Goal: Information Seeking & Learning: Learn about a topic

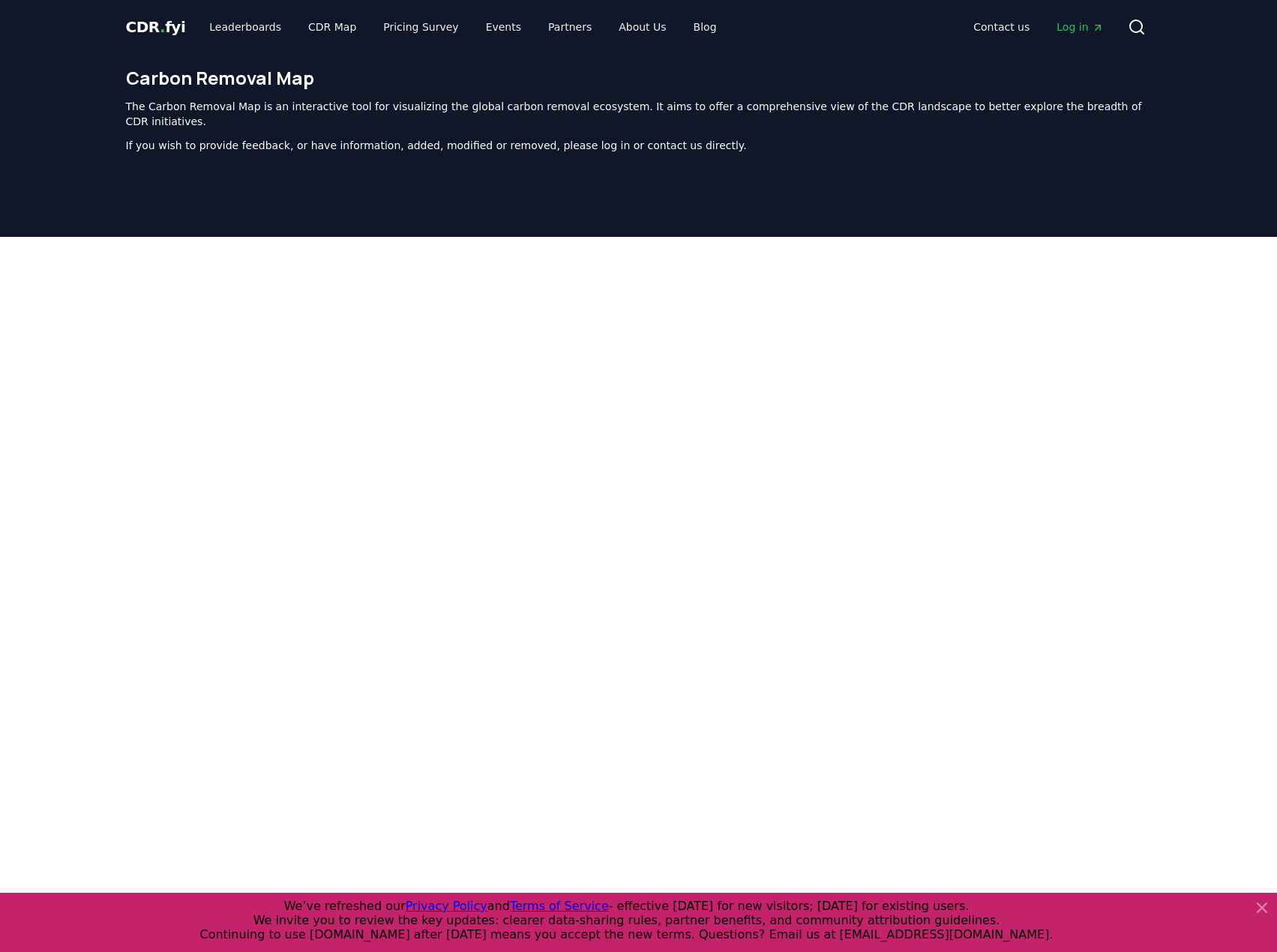
scroll to position [462, 0]
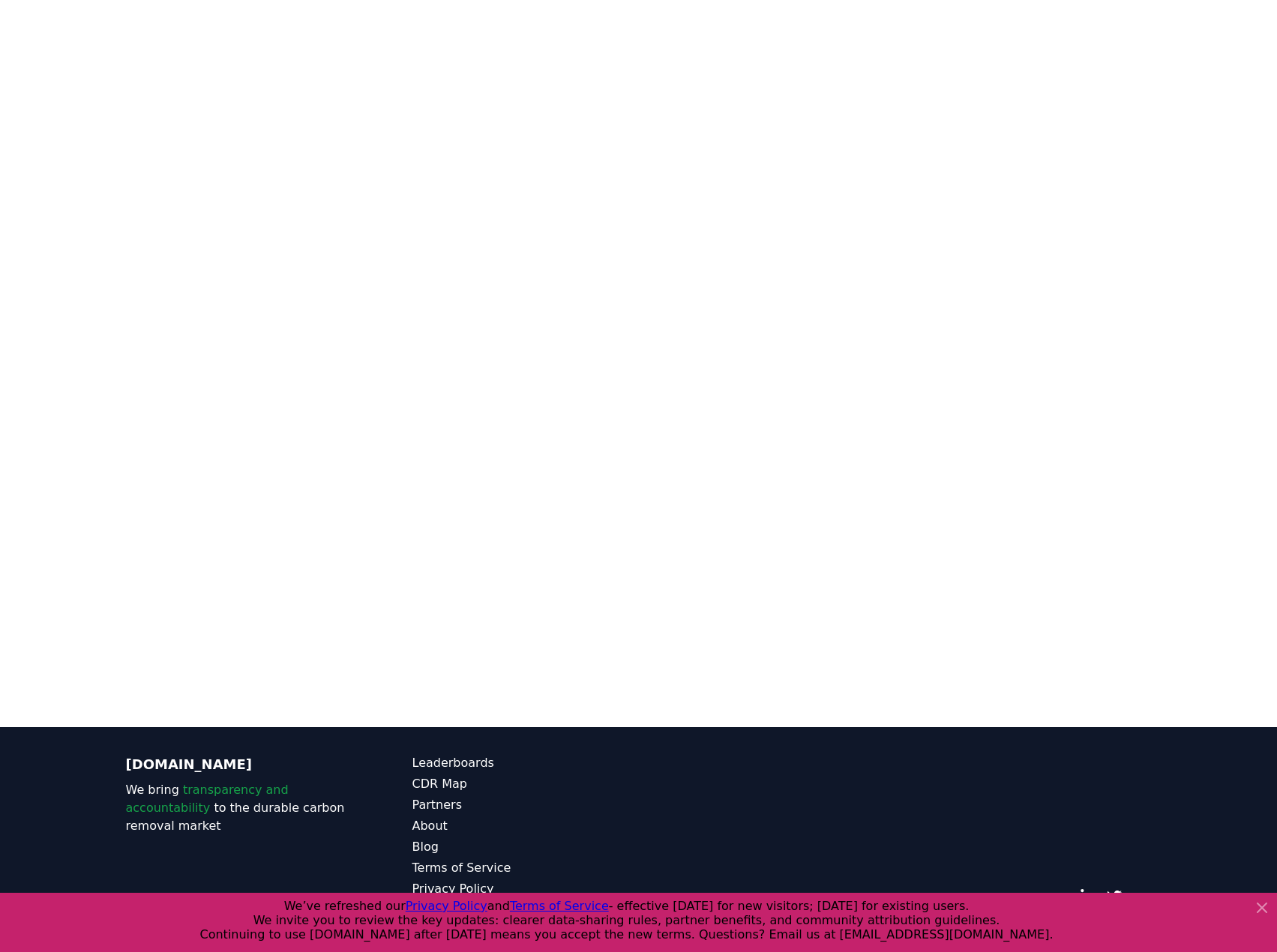
click at [1260, 907] on icon at bounding box center [1261, 908] width 9 height 9
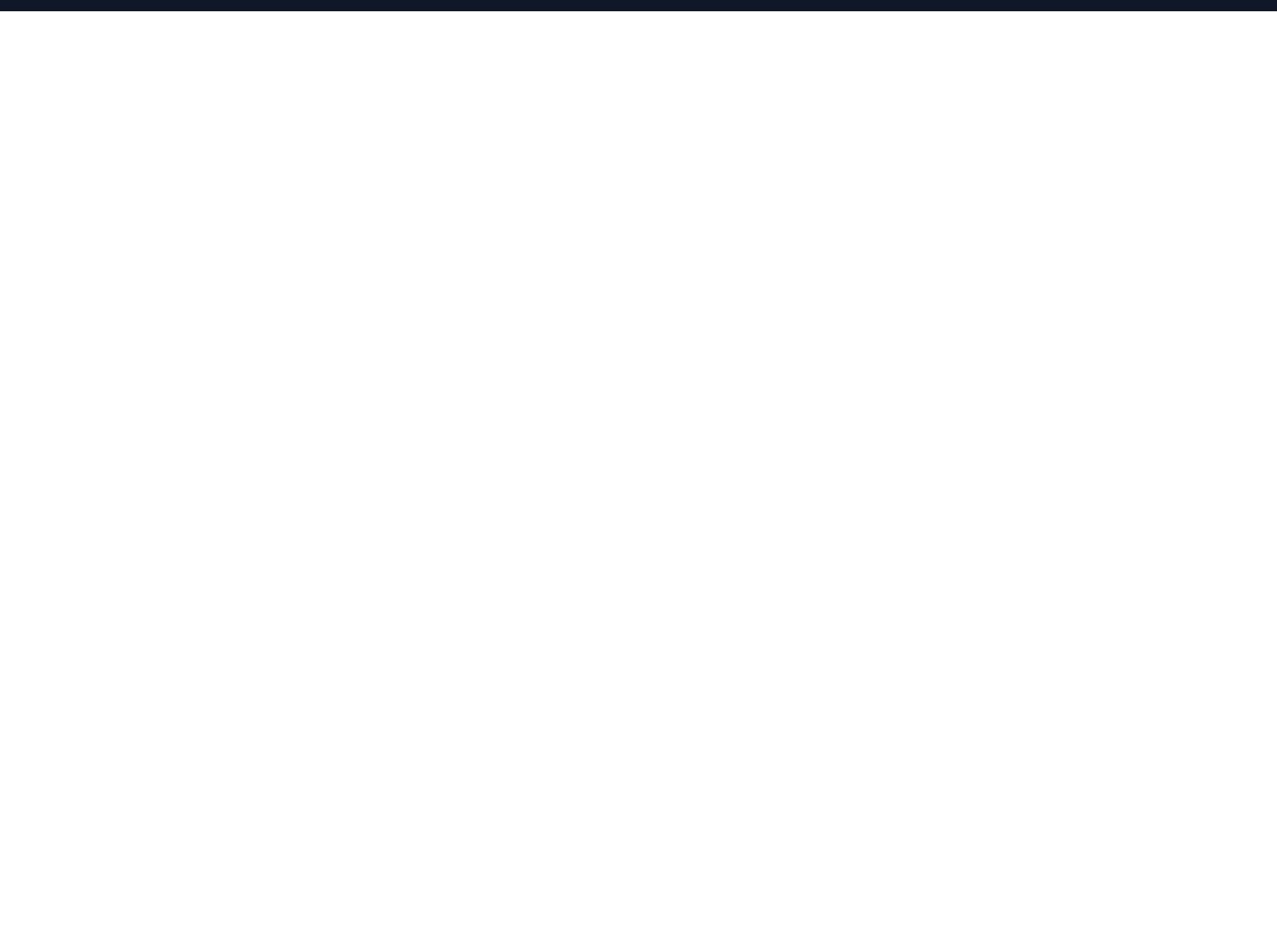
scroll to position [212, 0]
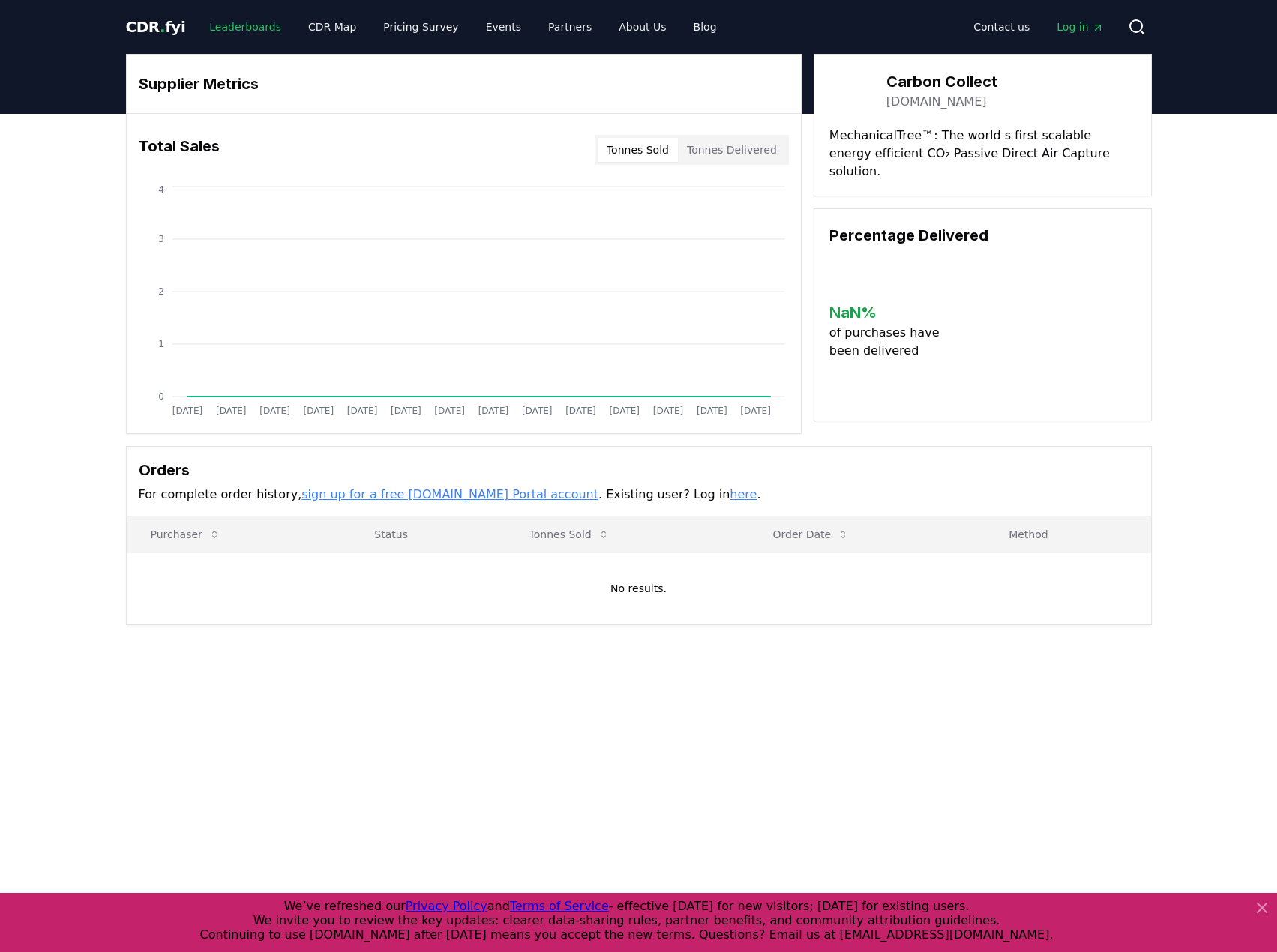
click at [231, 31] on link "Leaderboards" at bounding box center [245, 27] width 96 height 27
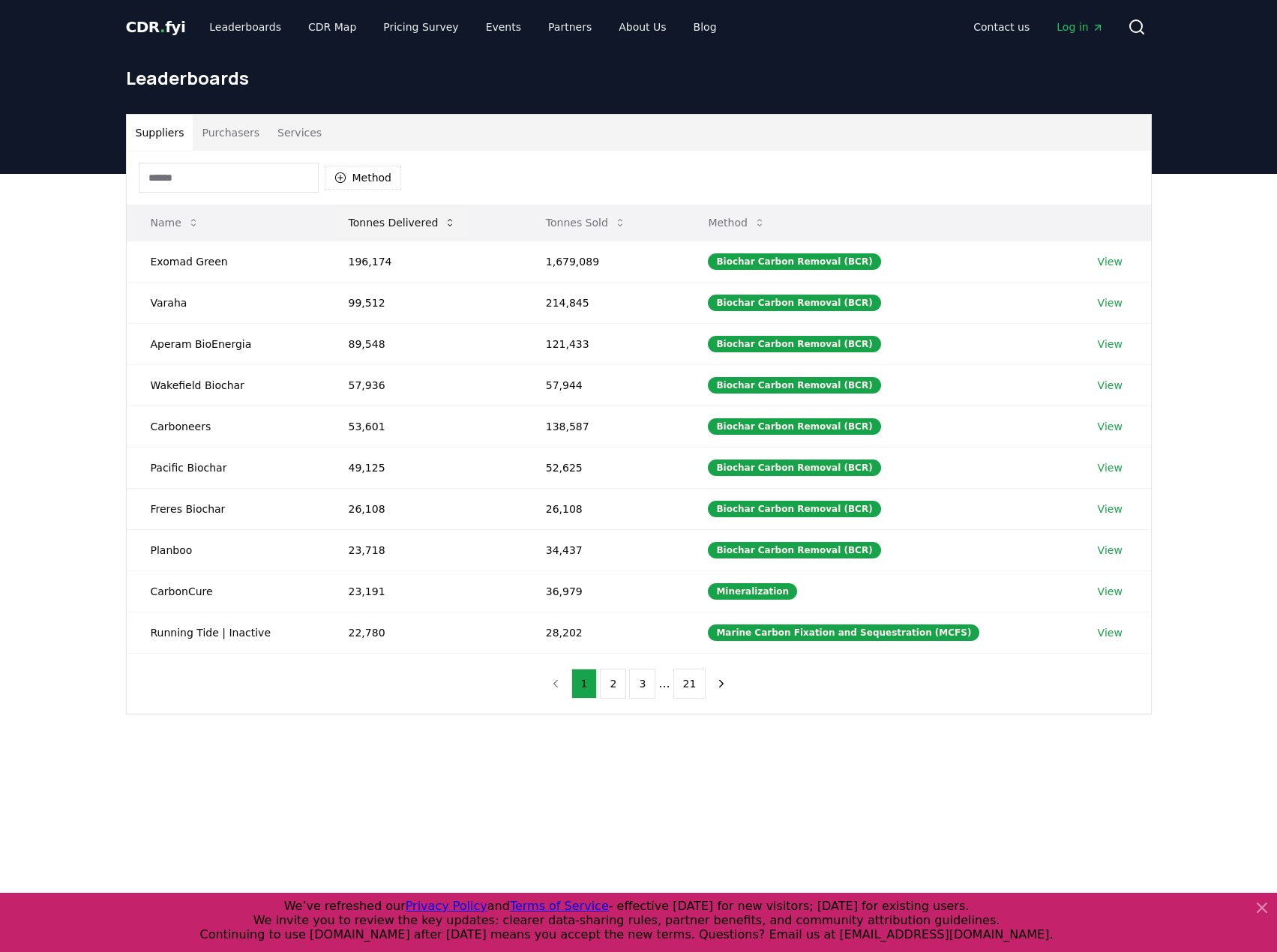
click at [402, 218] on button "Tonnes Delivered" at bounding box center [403, 222] width 132 height 30
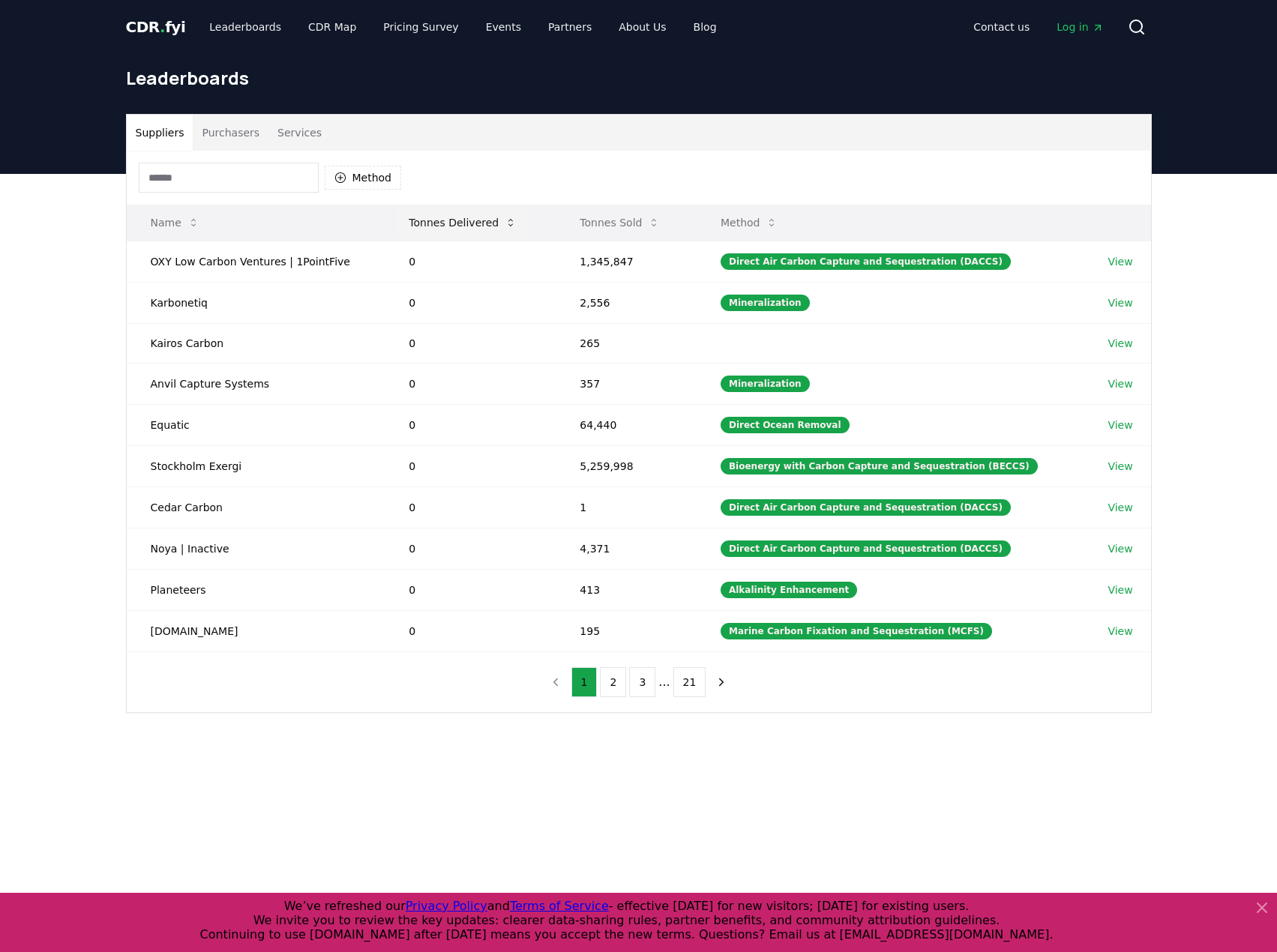
click at [402, 218] on button "Tonnes Delivered" at bounding box center [463, 222] width 132 height 30
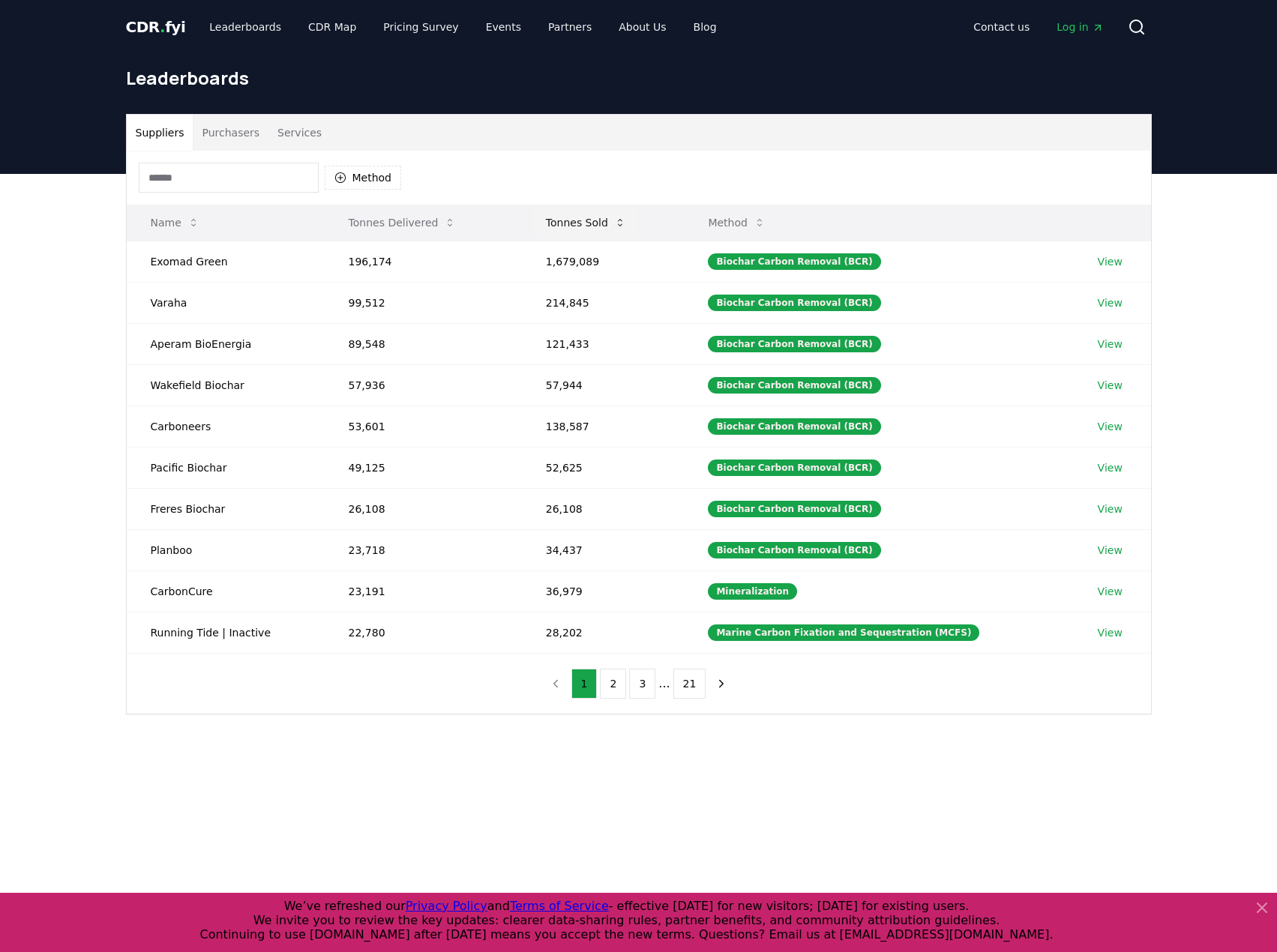
click at [611, 229] on button "Tonnes Sold" at bounding box center [585, 222] width 104 height 30
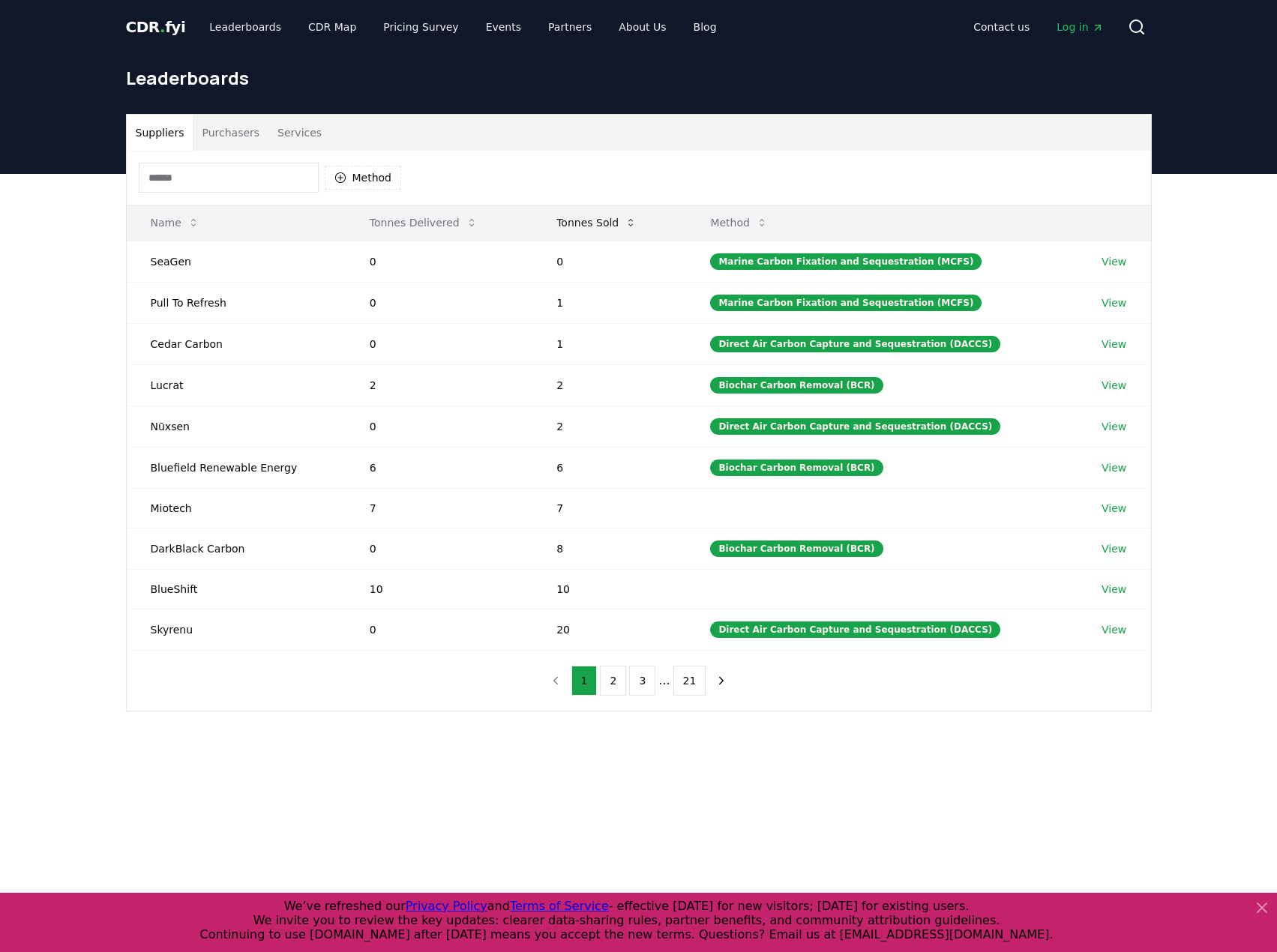
click at [611, 228] on button "Tonnes Sold" at bounding box center [596, 222] width 104 height 30
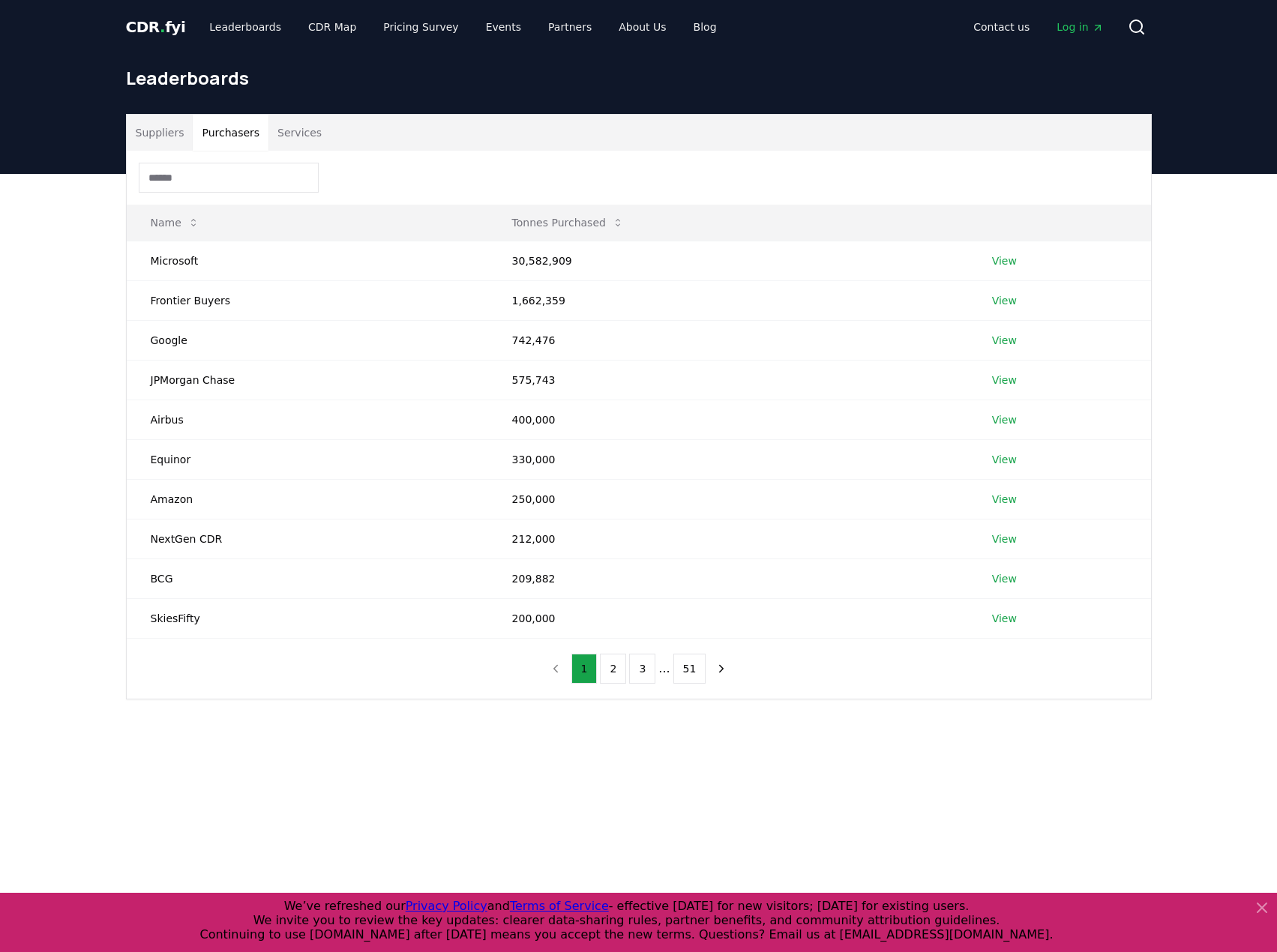
click at [226, 134] on button "Purchasers" at bounding box center [231, 132] width 76 height 36
click at [543, 225] on button "Tonnes Purchased" at bounding box center [568, 222] width 135 height 30
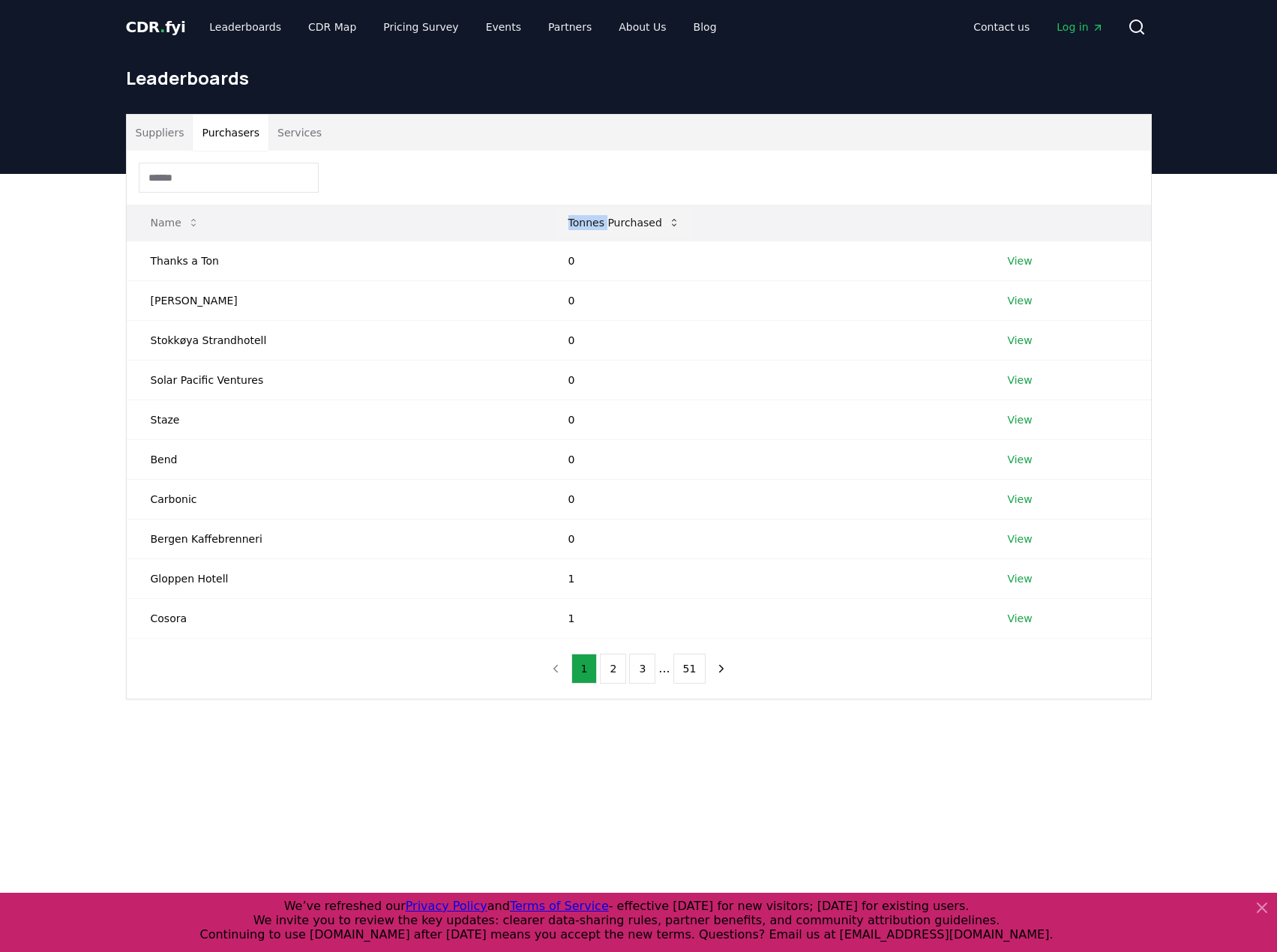
click at [544, 225] on th "Tonnes Purchased" at bounding box center [763, 222] width 439 height 36
click at [592, 222] on button "Tonnes Purchased" at bounding box center [624, 222] width 135 height 30
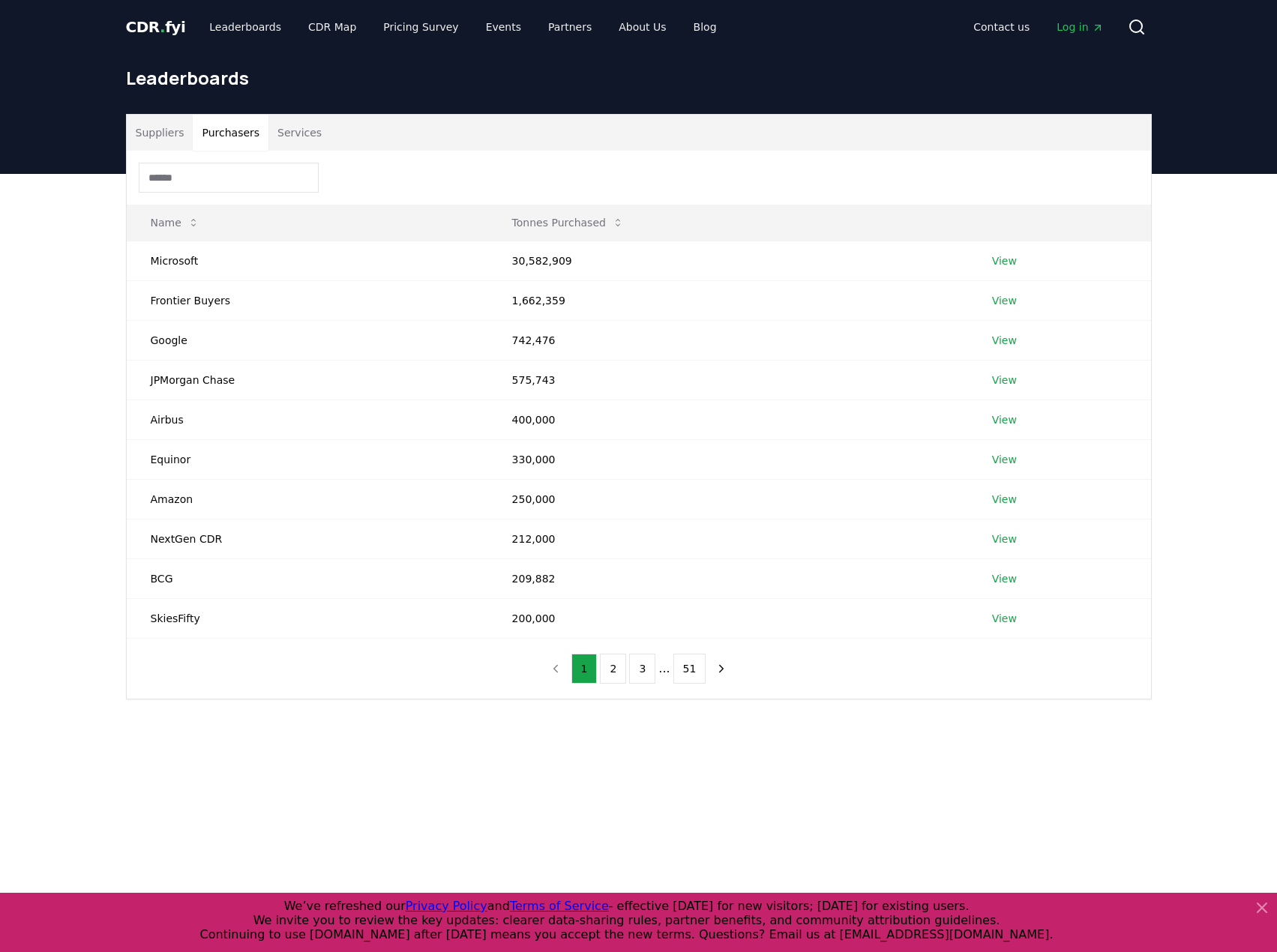
drag, startPoint x: 592, startPoint y: 222, endPoint x: 573, endPoint y: 138, distance: 86.1
click at [573, 138] on div "Suppliers Purchasers Services" at bounding box center [638, 132] width 1024 height 36
click at [1017, 258] on td "View" at bounding box center [1059, 260] width 183 height 39
click at [987, 258] on td "View" at bounding box center [1059, 260] width 183 height 39
click at [992, 261] on link "View" at bounding box center [1004, 260] width 25 height 15
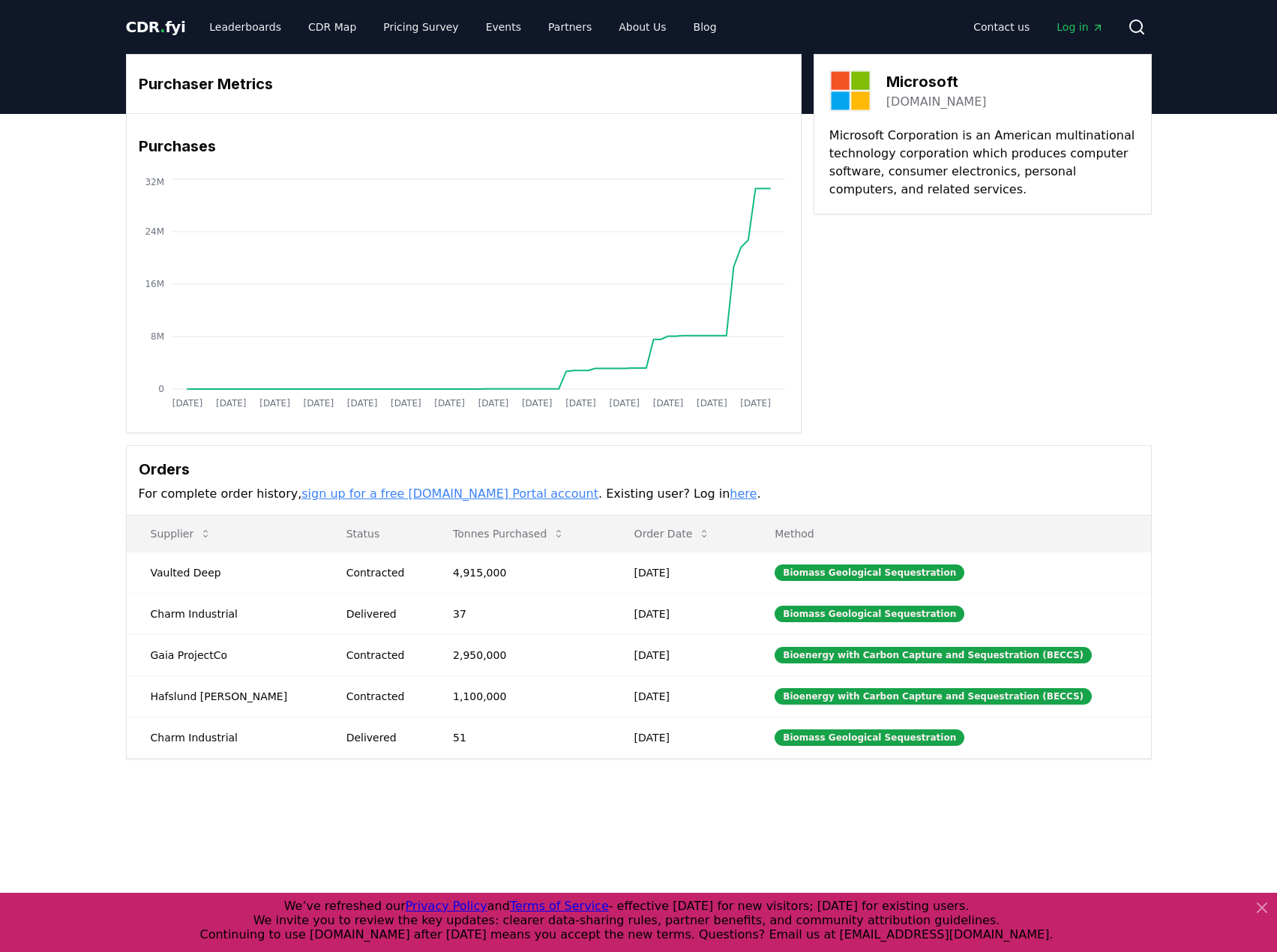
click at [489, 527] on button "Tonnes Purchased" at bounding box center [509, 533] width 135 height 30
drag, startPoint x: 144, startPoint y: 569, endPoint x: 730, endPoint y: 742, distance: 611.0
click at [730, 742] on tbody "Vaulted Deep Contracted 4,915,000 Jul 17, 2025 Biomass Geological Sequestration…" at bounding box center [638, 655] width 1024 height 206
copy tbody "Vaulted Deep Contracted 4,915,000 Jul 17, 2025 Biomass Geological Sequestration…"
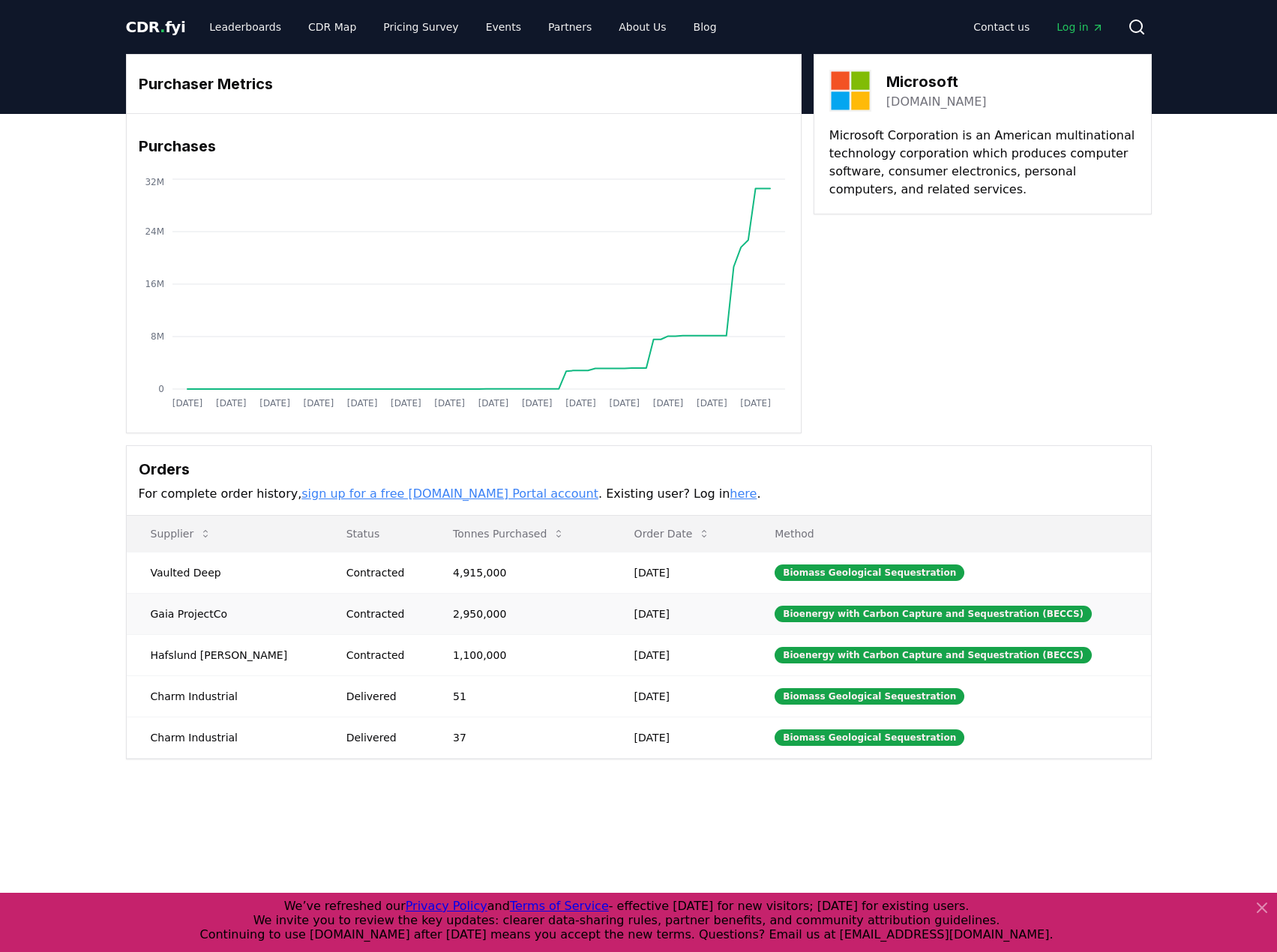
click at [439, 604] on td "2,950,000" at bounding box center [519, 613] width 181 height 41
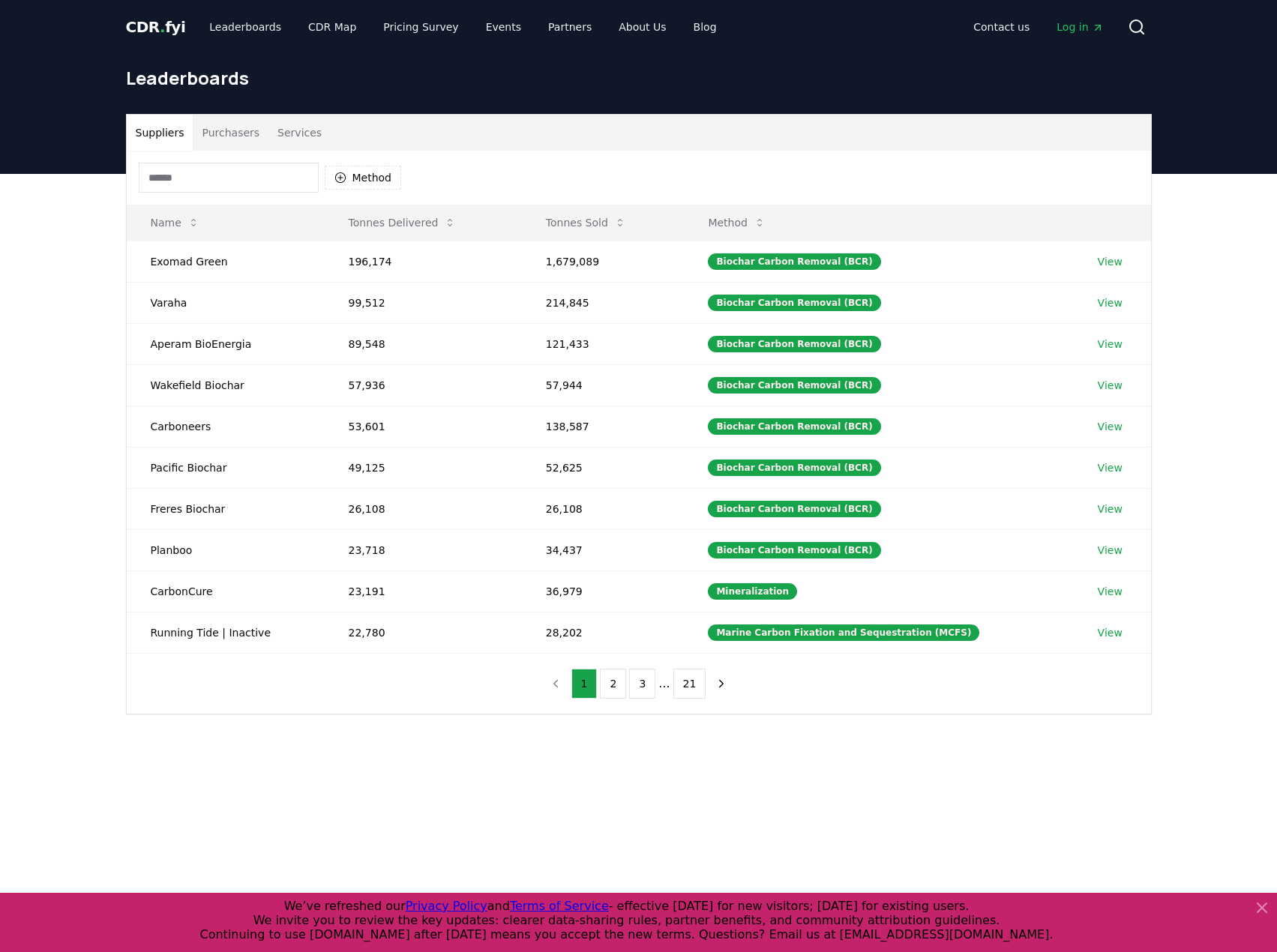
click at [241, 129] on button "Purchasers" at bounding box center [231, 132] width 76 height 36
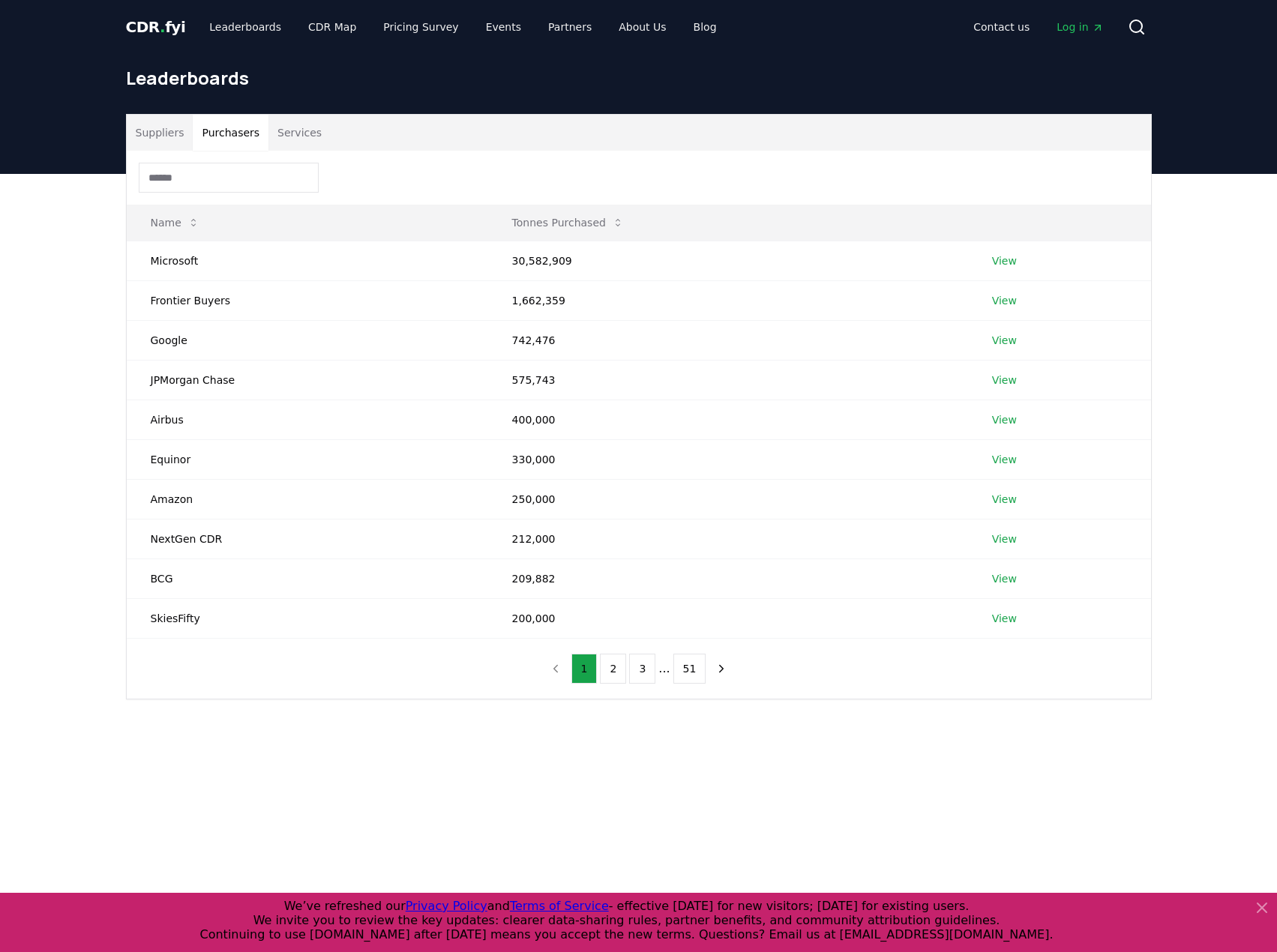
click at [297, 123] on button "Services" at bounding box center [299, 132] width 62 height 36
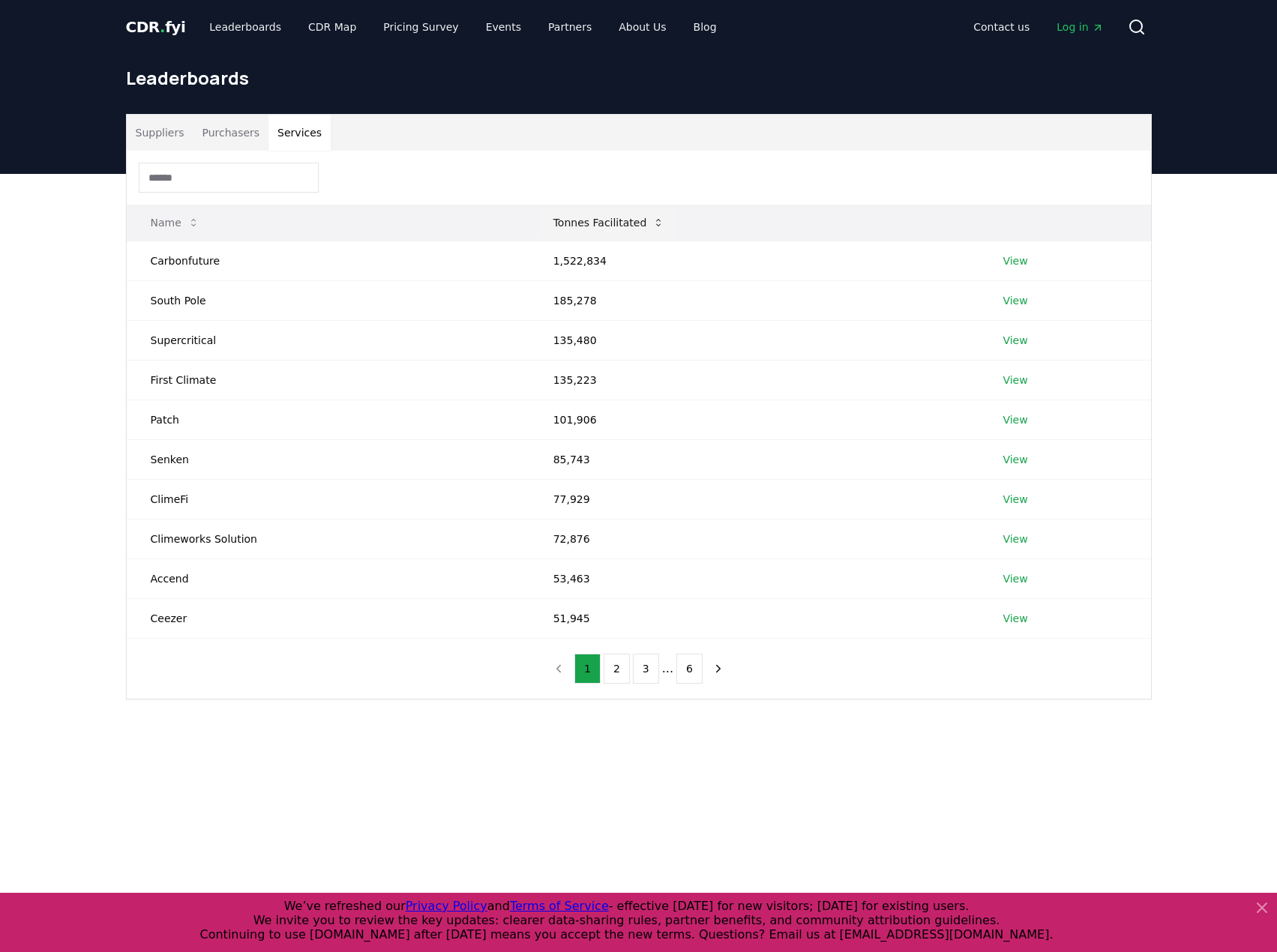
click at [614, 227] on button "Tonnes Facilitated" at bounding box center [609, 222] width 135 height 30
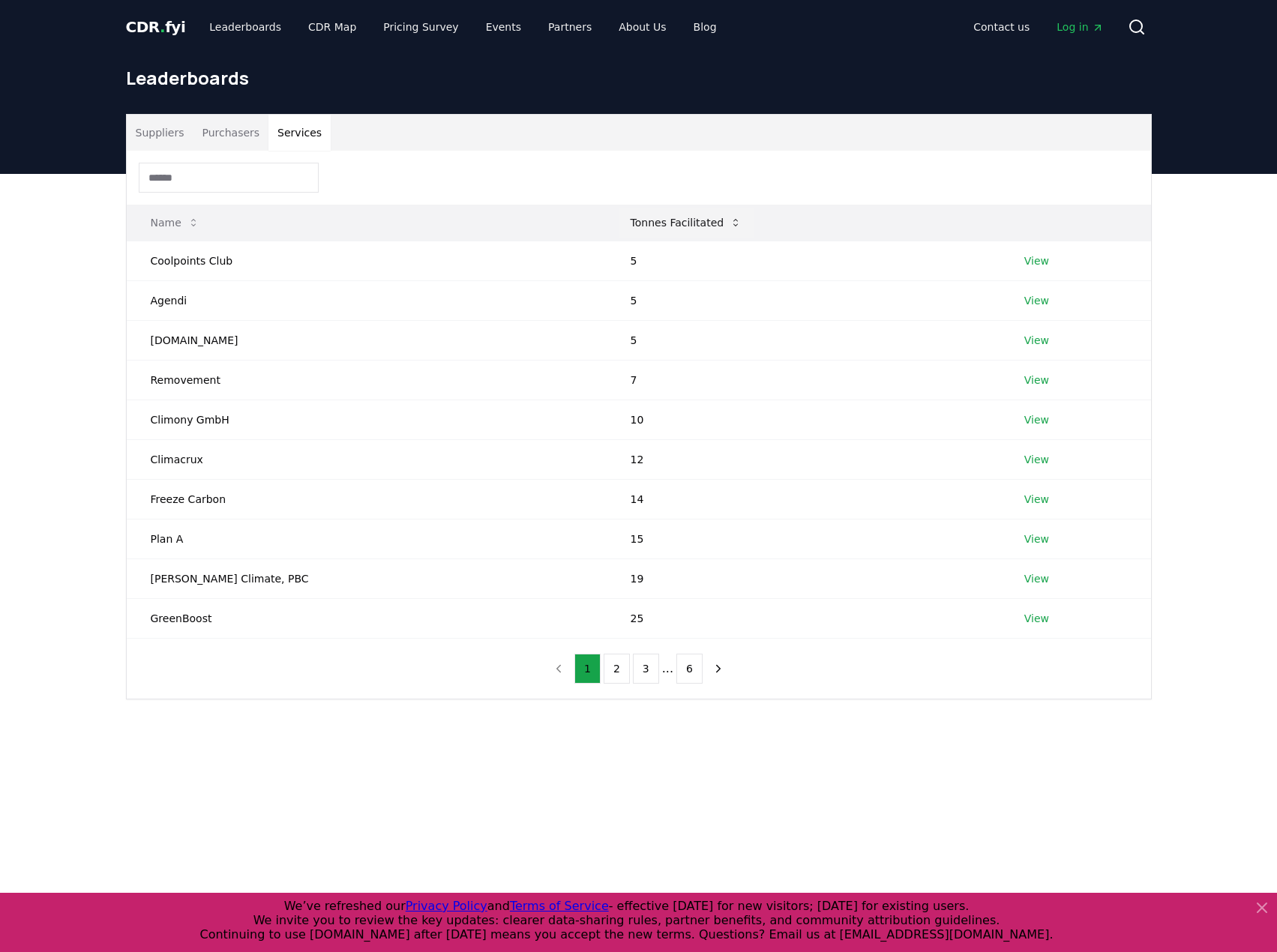
click at [618, 227] on button "Tonnes Facilitated" at bounding box center [686, 222] width 135 height 30
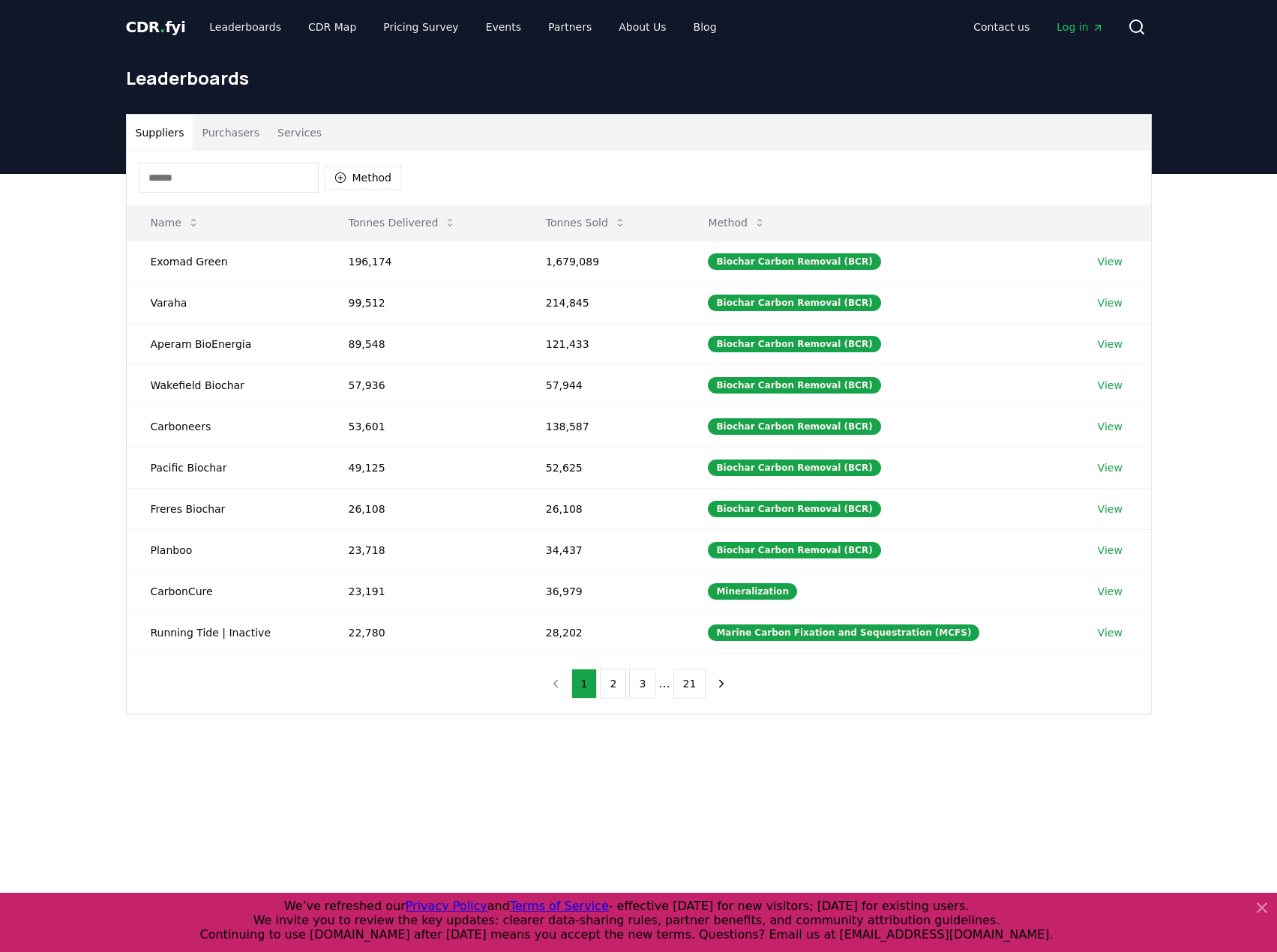
click at [175, 136] on button "Suppliers" at bounding box center [160, 132] width 67 height 36
click at [596, 213] on button "Tonnes Sold" at bounding box center [585, 222] width 104 height 30
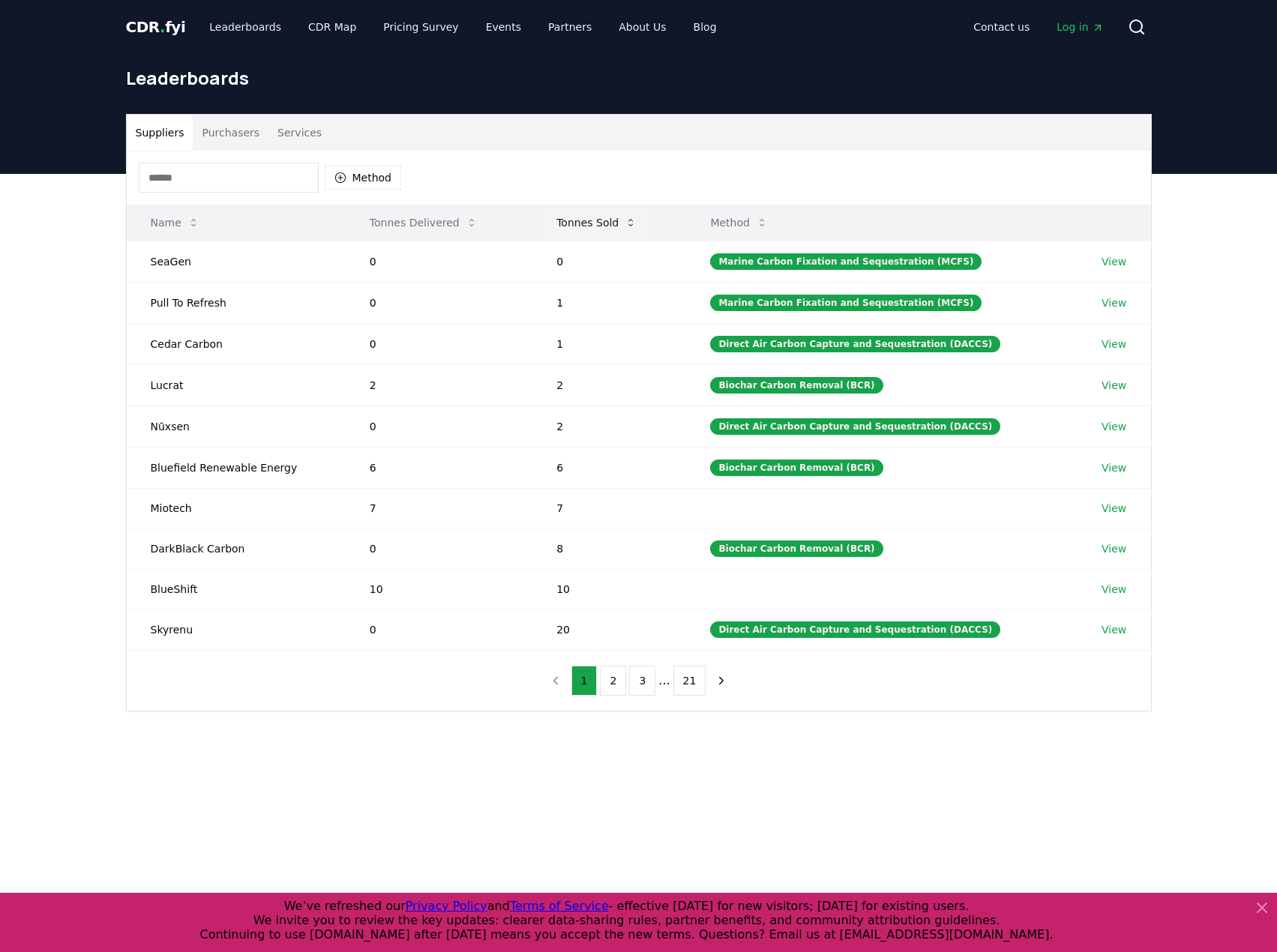
click at [596, 213] on button "Tonnes Sold" at bounding box center [596, 222] width 104 height 30
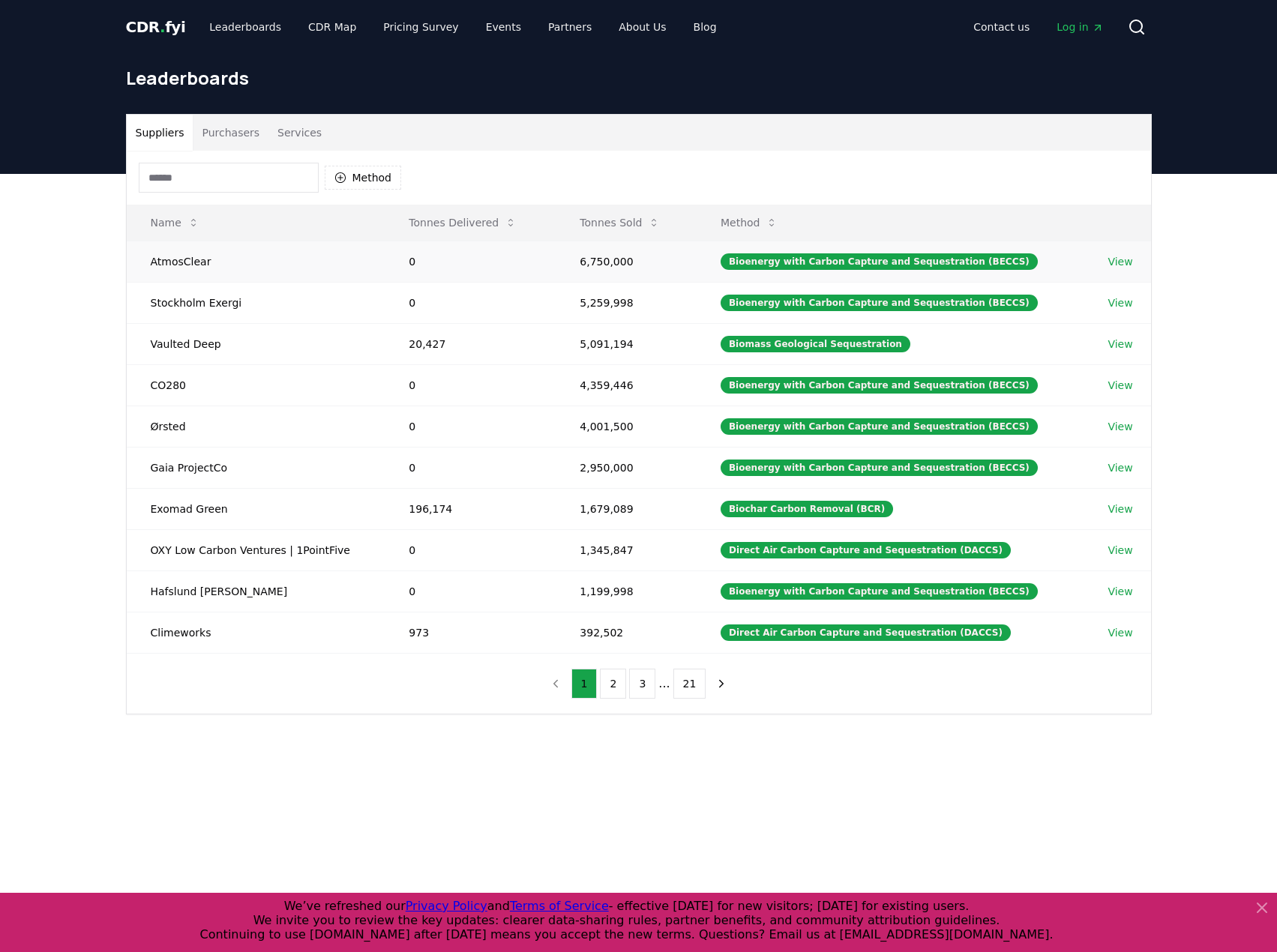
click at [1113, 271] on td "View" at bounding box center [1117, 260] width 67 height 41
click at [1116, 267] on link "View" at bounding box center [1119, 261] width 25 height 15
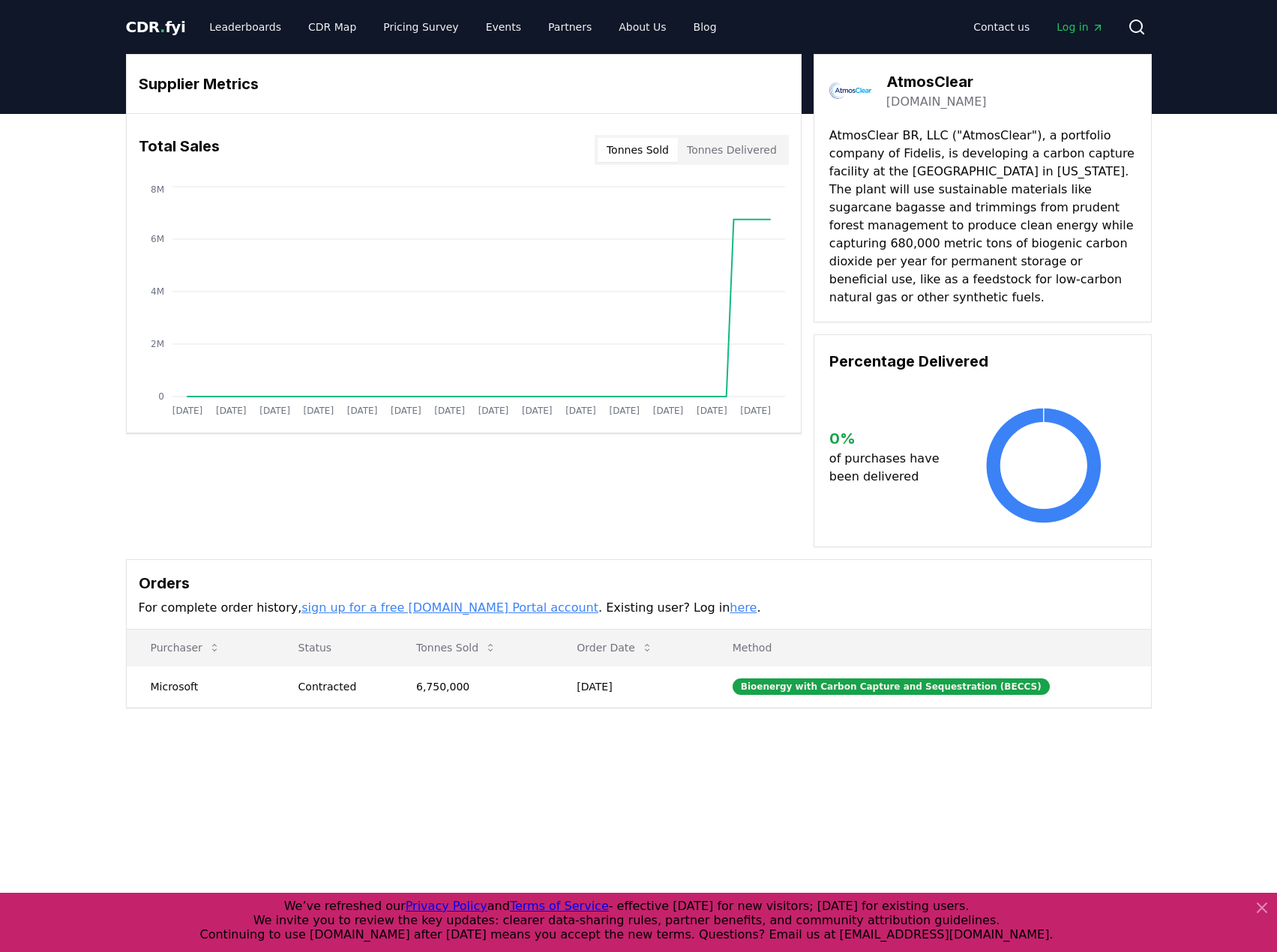
click at [764, 165] on div "Total Sales Tonnes Sold Tonnes Delivered" at bounding box center [464, 149] width 674 height 54
click at [766, 148] on button "Tonnes Delivered" at bounding box center [732, 150] width 108 height 24
click at [667, 149] on button "Tonnes Sold" at bounding box center [637, 150] width 80 height 24
click at [758, 142] on button "Tonnes Delivered" at bounding box center [732, 150] width 108 height 24
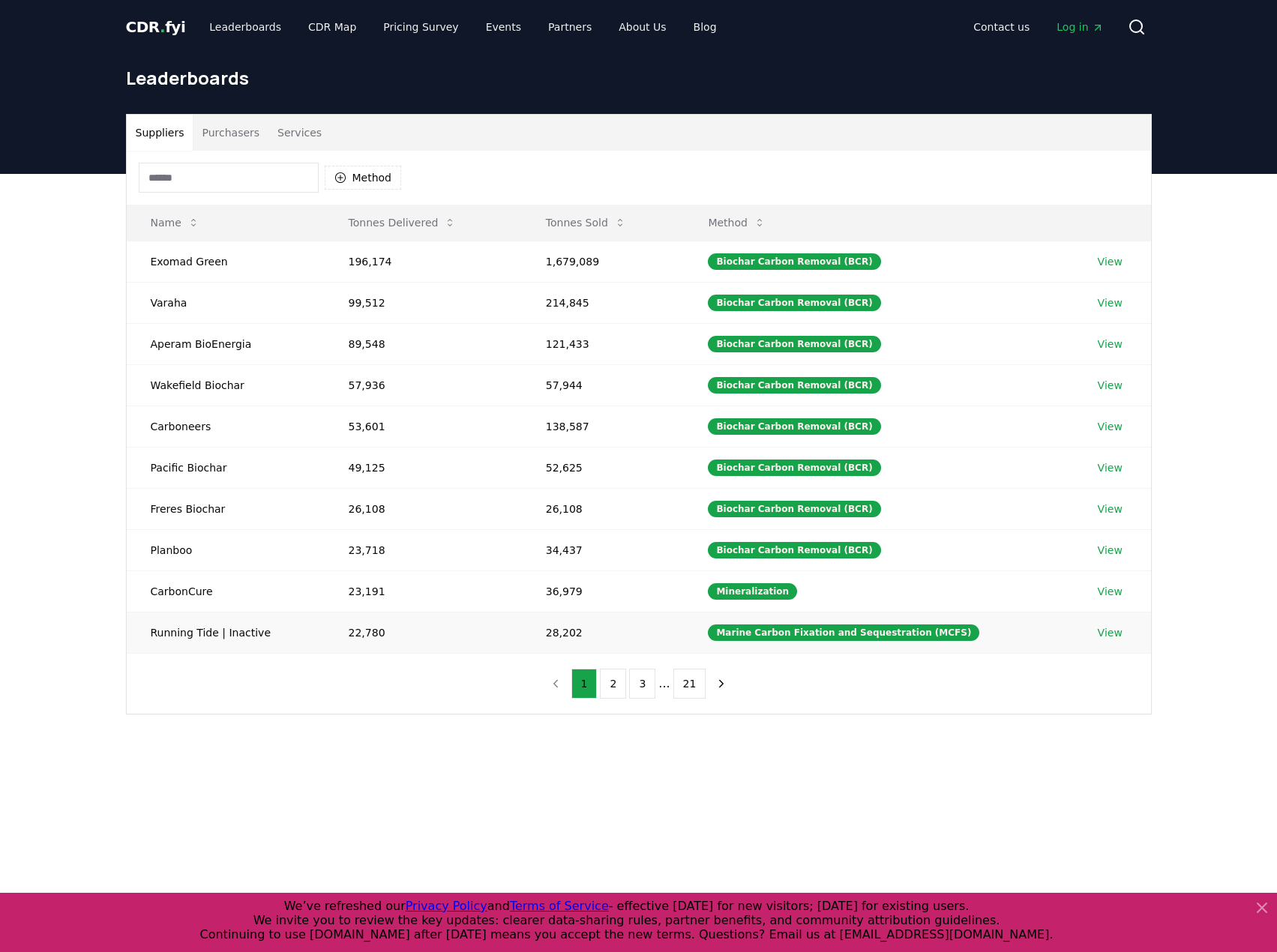
click at [1113, 630] on link "View" at bounding box center [1109, 633] width 25 height 15
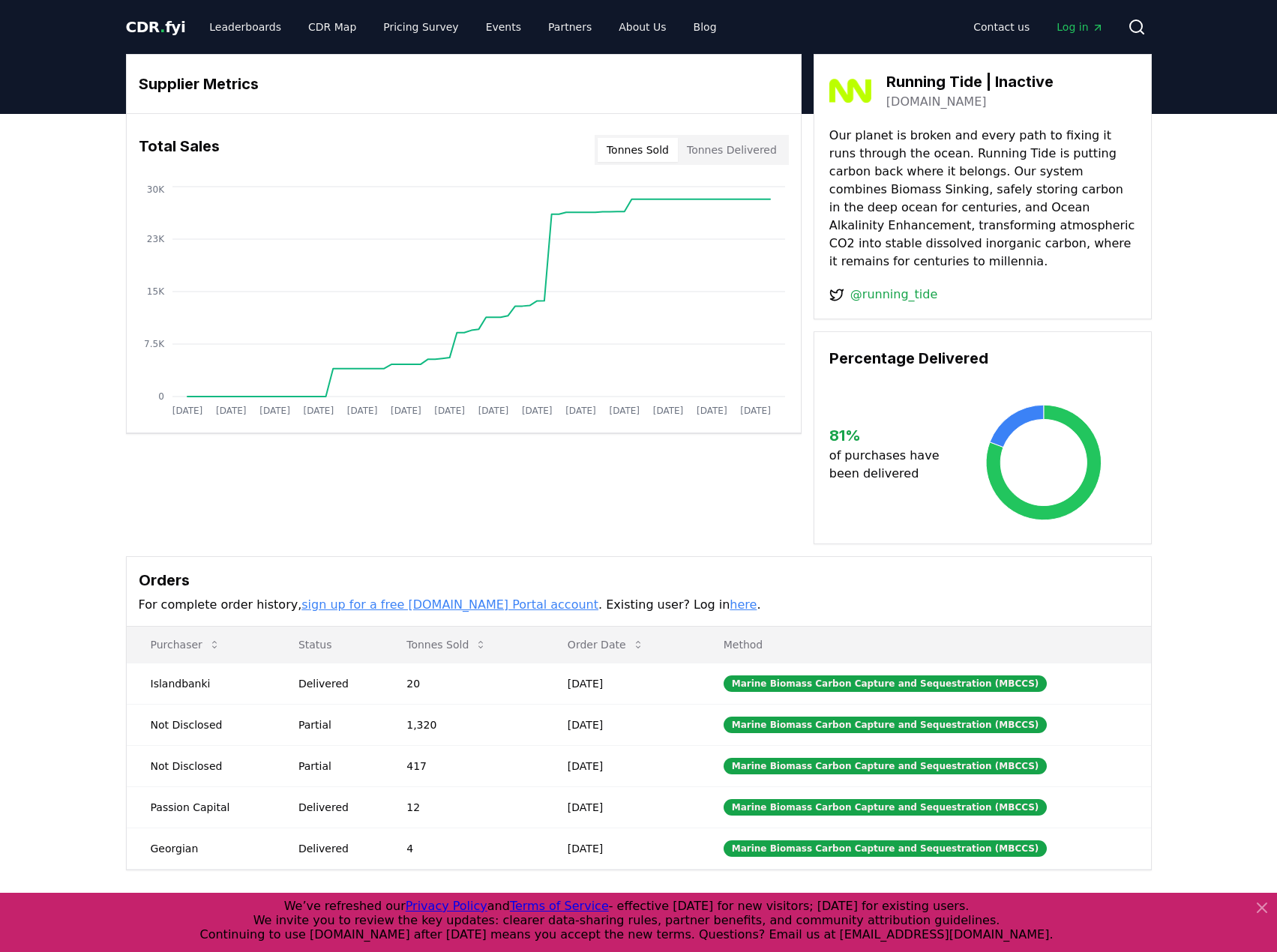
click at [957, 85] on h3 "Running Tide | Inactive" at bounding box center [969, 81] width 167 height 23
drag, startPoint x: 977, startPoint y: 98, endPoint x: 869, endPoint y: 106, distance: 108.3
click at [869, 106] on div "Running Tide | Inactive [DOMAIN_NAME]" at bounding box center [982, 90] width 306 height 42
